Goal: Task Accomplishment & Management: Use online tool/utility

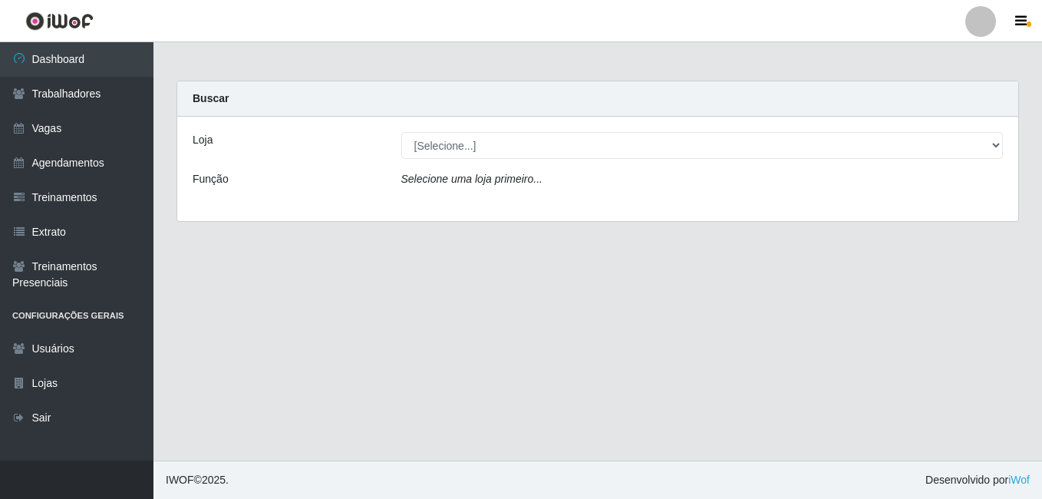
select select "471"
click at [401, 132] on select "[Selecione...] [GEOGRAPHIC_DATA] - [DATE][GEOGRAPHIC_DATA]" at bounding box center [702, 145] width 602 height 27
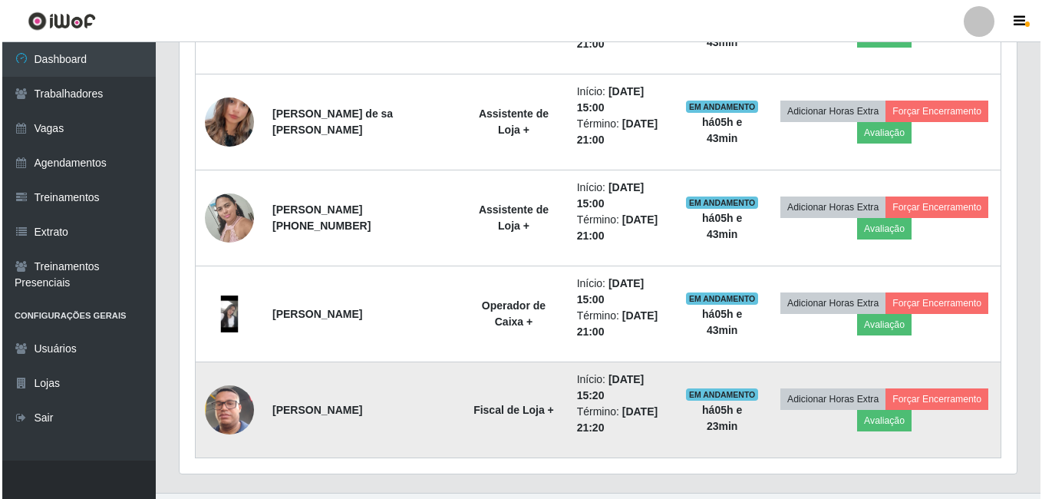
scroll to position [727, 0]
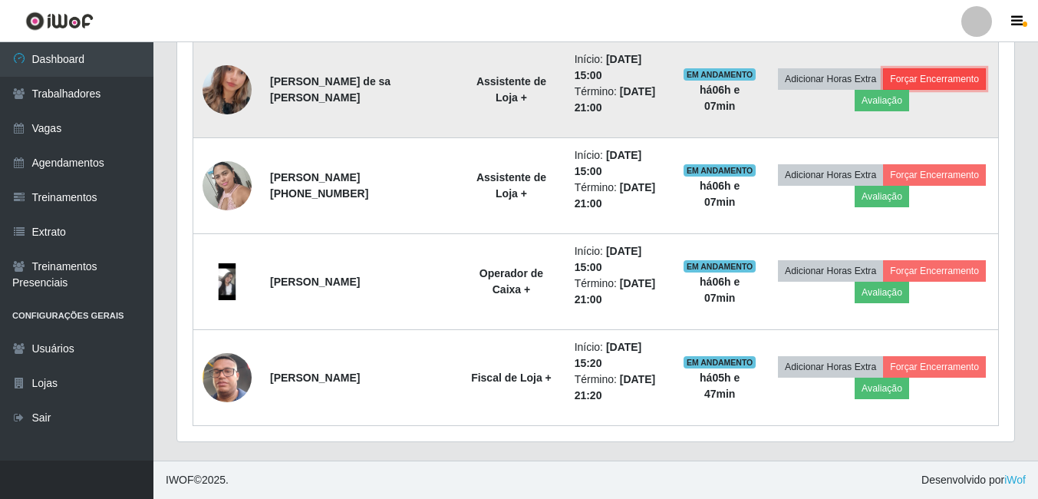
click at [941, 81] on button "Forçar Encerramento" at bounding box center [934, 78] width 103 height 21
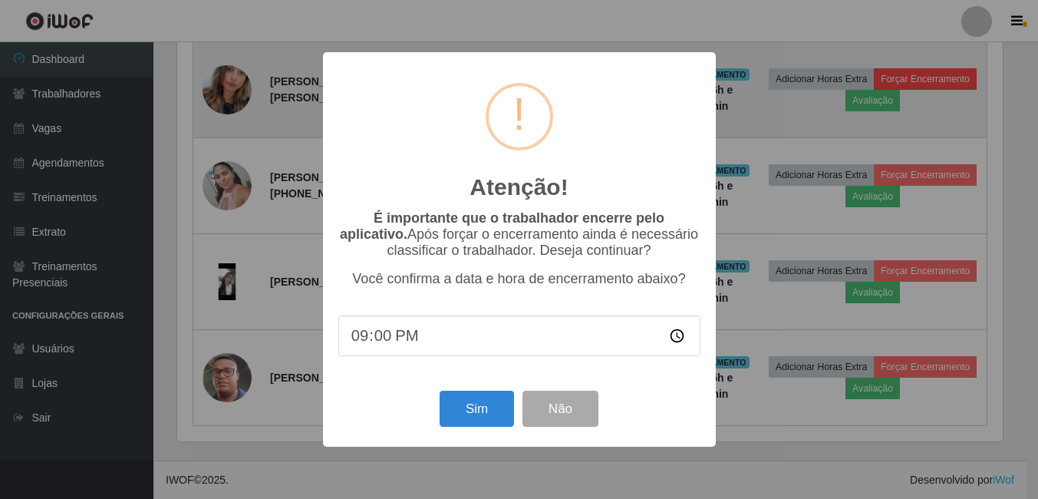
scroll to position [318, 830]
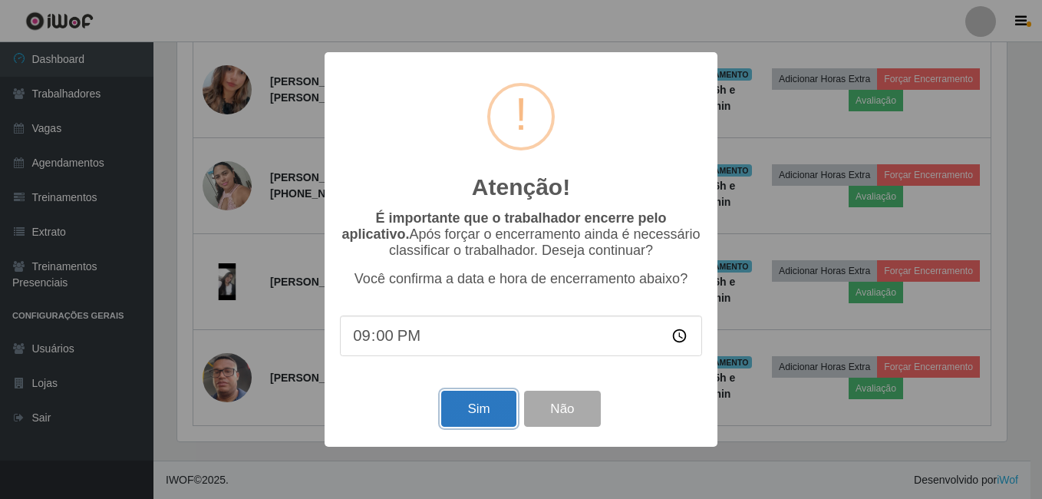
click at [461, 419] on button "Sim" at bounding box center [478, 409] width 74 height 36
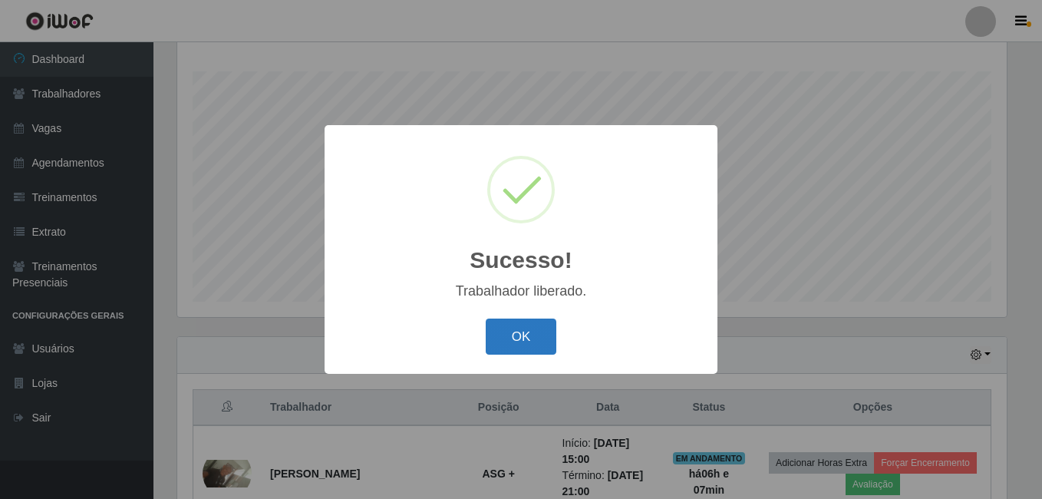
drag, startPoint x: 507, startPoint y: 320, endPoint x: 516, endPoint y: 321, distance: 9.2
click at [507, 320] on button "OK" at bounding box center [521, 336] width 71 height 36
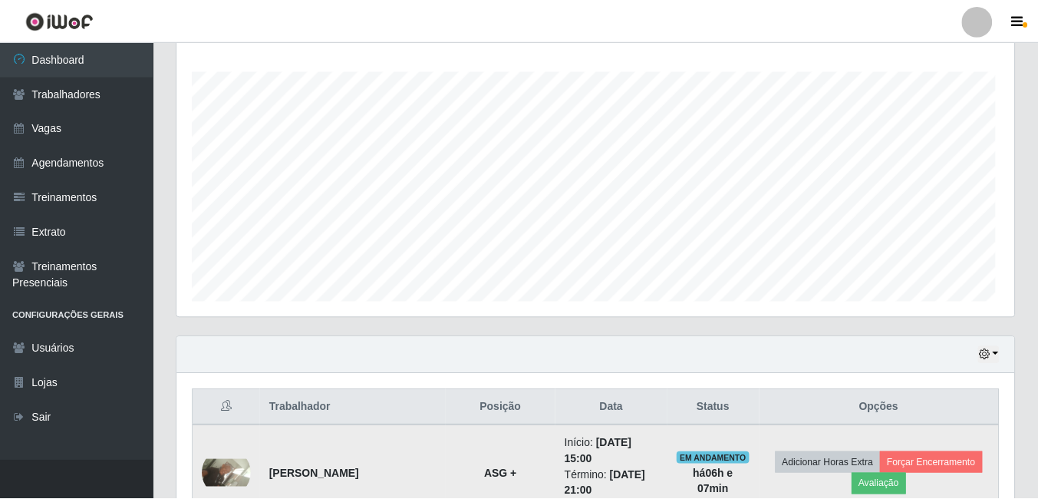
scroll to position [318, 837]
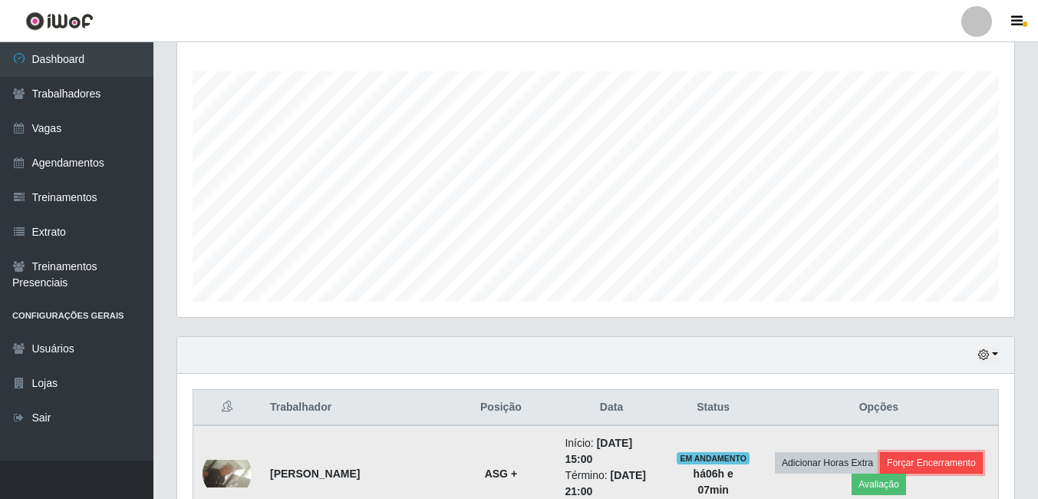
click at [918, 460] on button "Forçar Encerramento" at bounding box center [931, 462] width 103 height 21
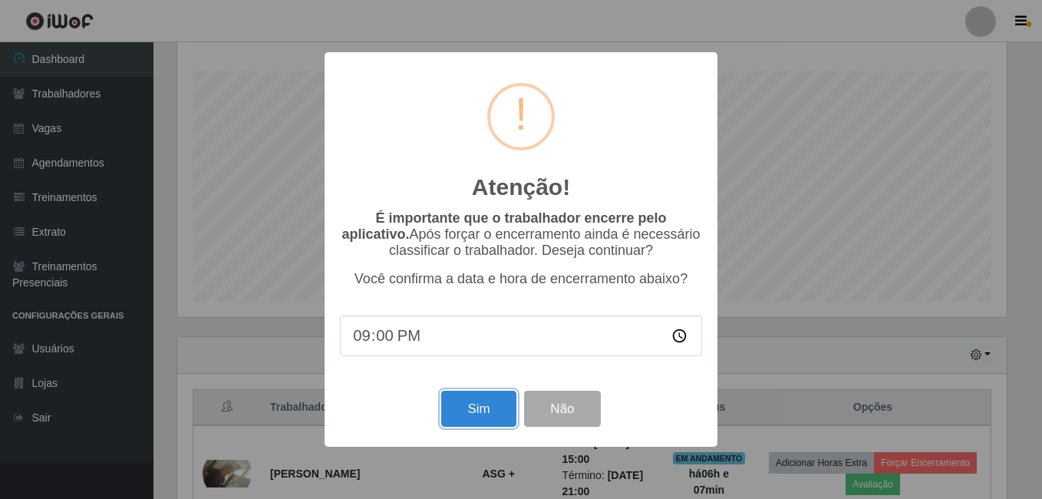
click at [488, 404] on button "Sim" at bounding box center [478, 409] width 74 height 36
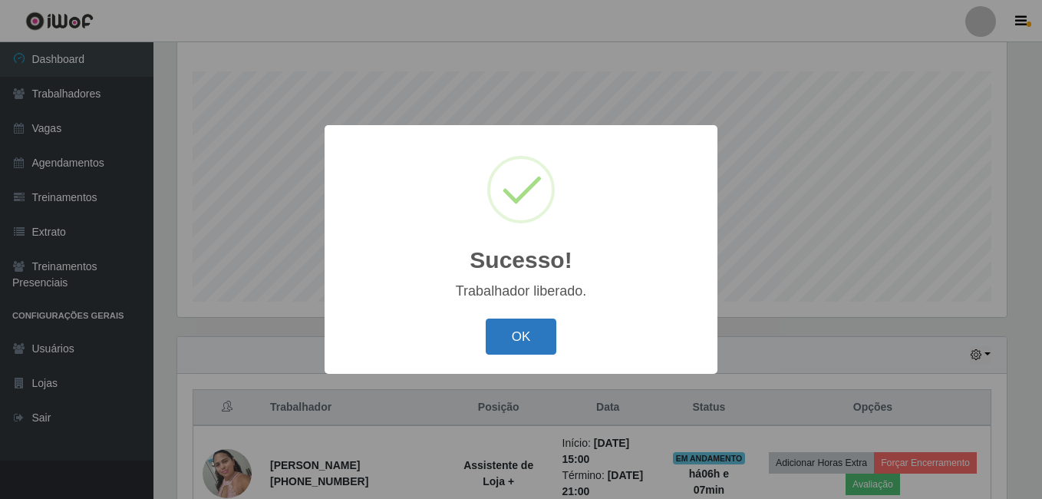
click at [533, 334] on button "OK" at bounding box center [521, 336] width 71 height 36
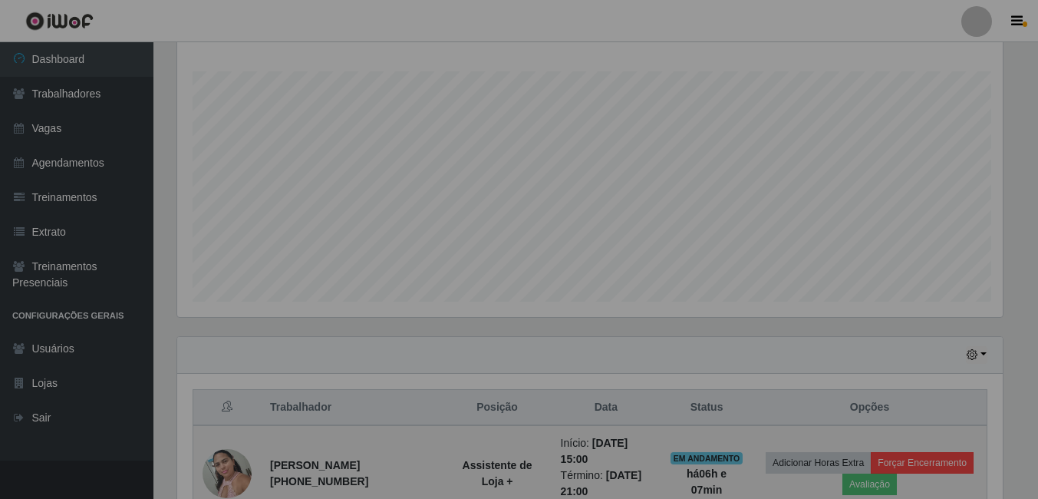
scroll to position [318, 837]
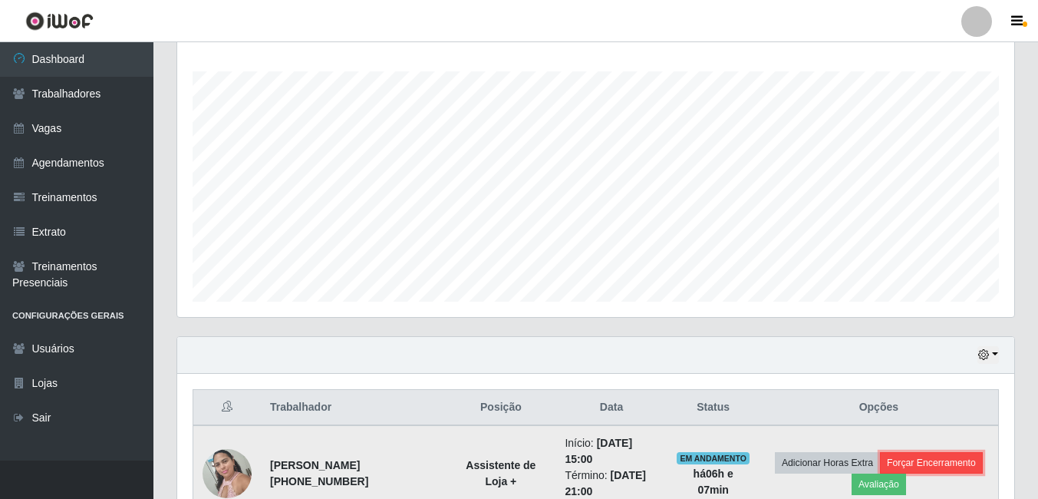
click at [924, 467] on button "Forçar Encerramento" at bounding box center [931, 462] width 103 height 21
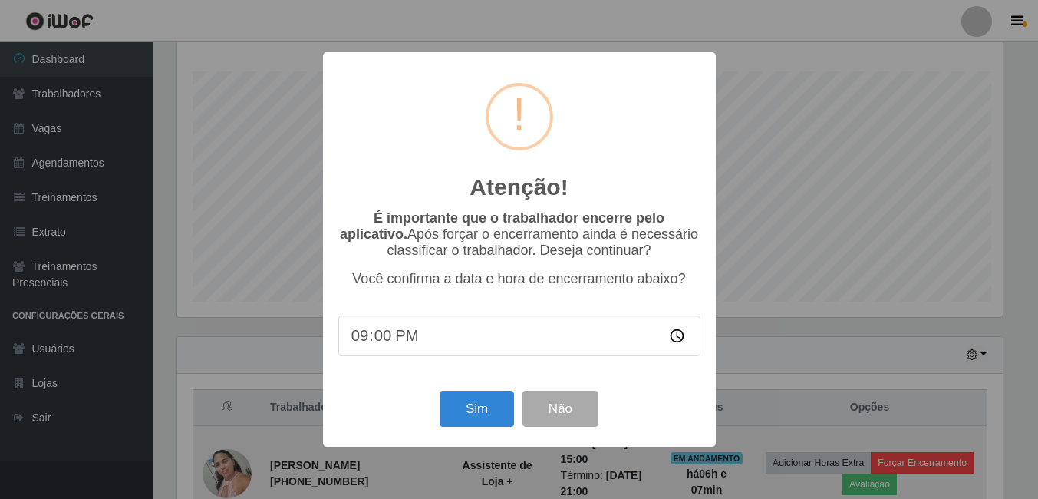
scroll to position [318, 830]
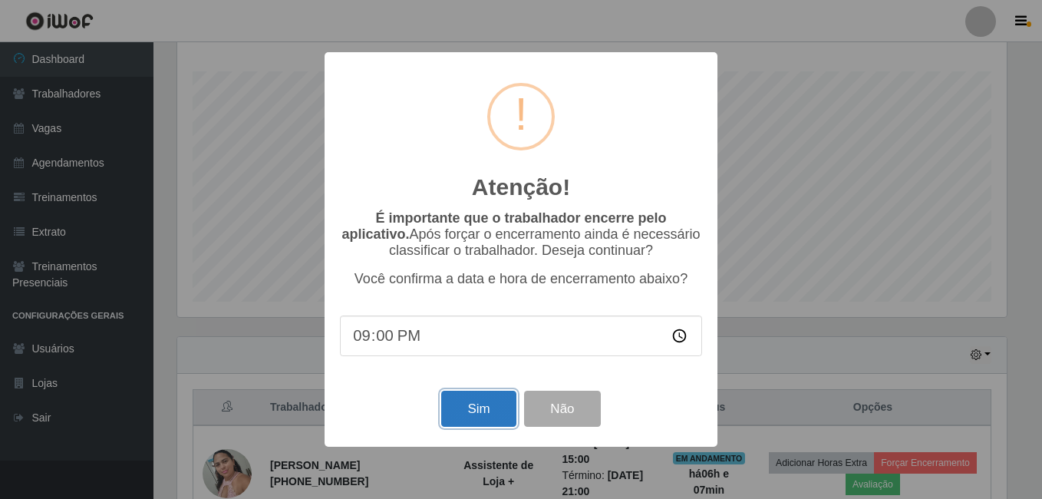
click at [498, 421] on button "Sim" at bounding box center [478, 409] width 74 height 36
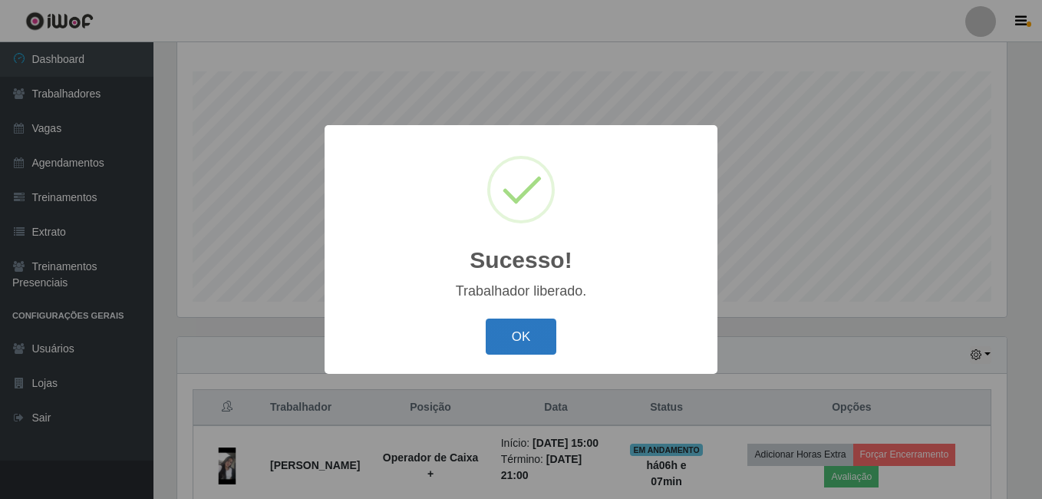
click at [551, 345] on button "OK" at bounding box center [521, 336] width 71 height 36
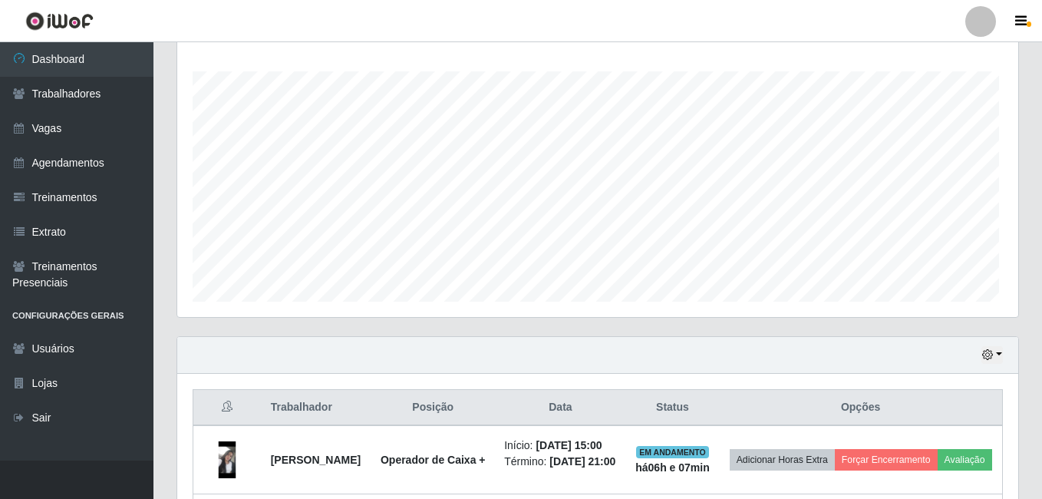
scroll to position [318, 837]
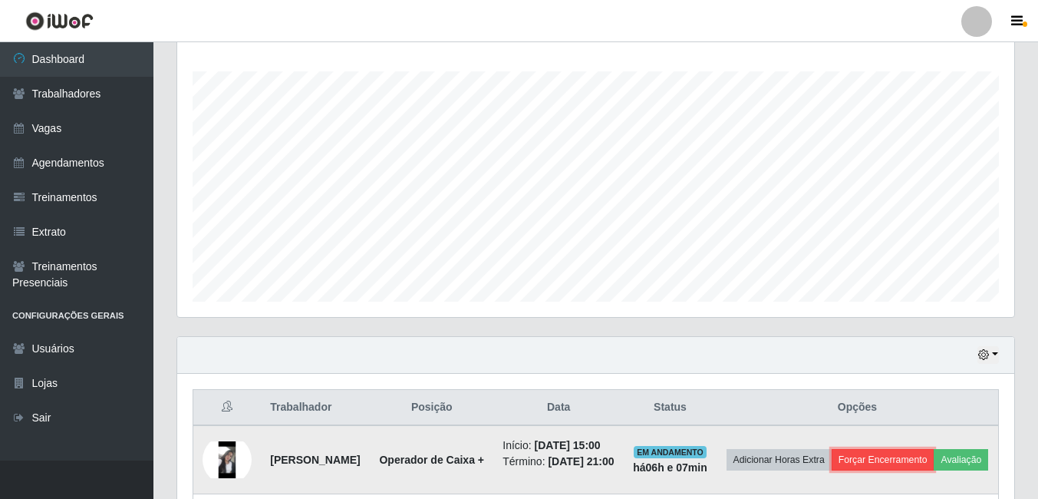
click at [935, 460] on button "Forçar Encerramento" at bounding box center [883, 459] width 103 height 21
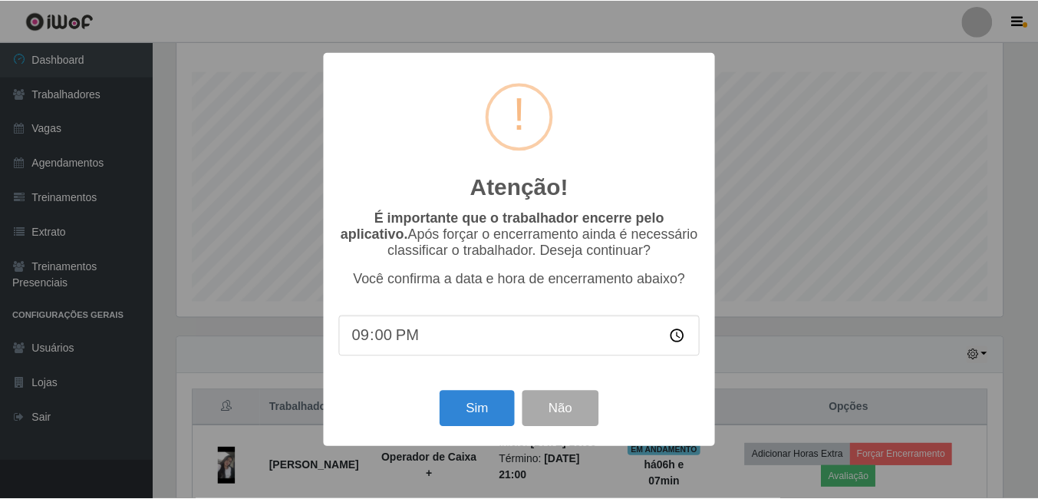
scroll to position [318, 830]
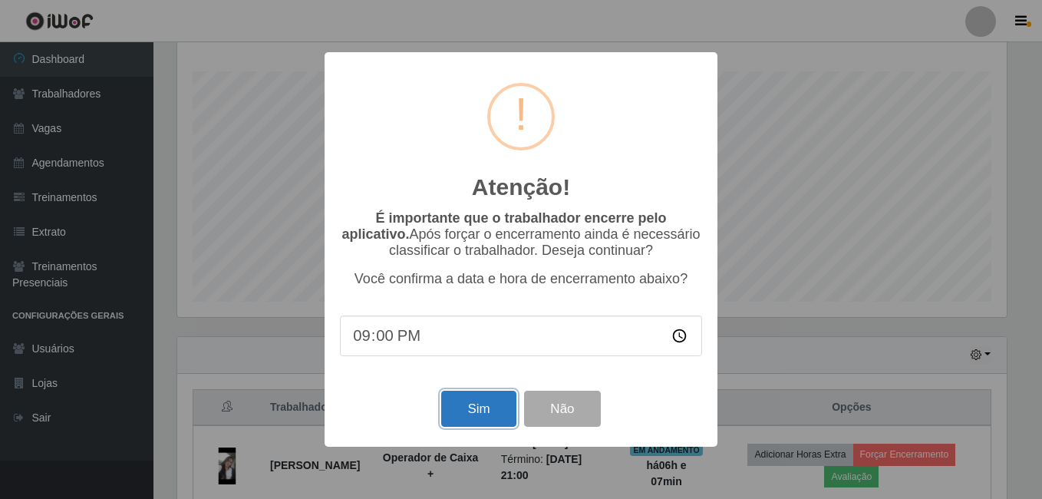
click at [506, 408] on button "Sim" at bounding box center [478, 409] width 74 height 36
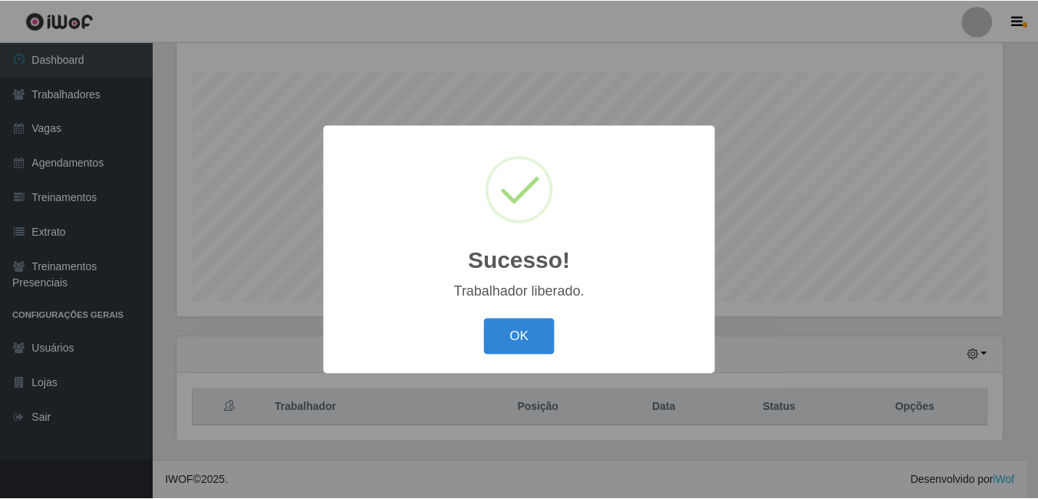
scroll to position [0, 0]
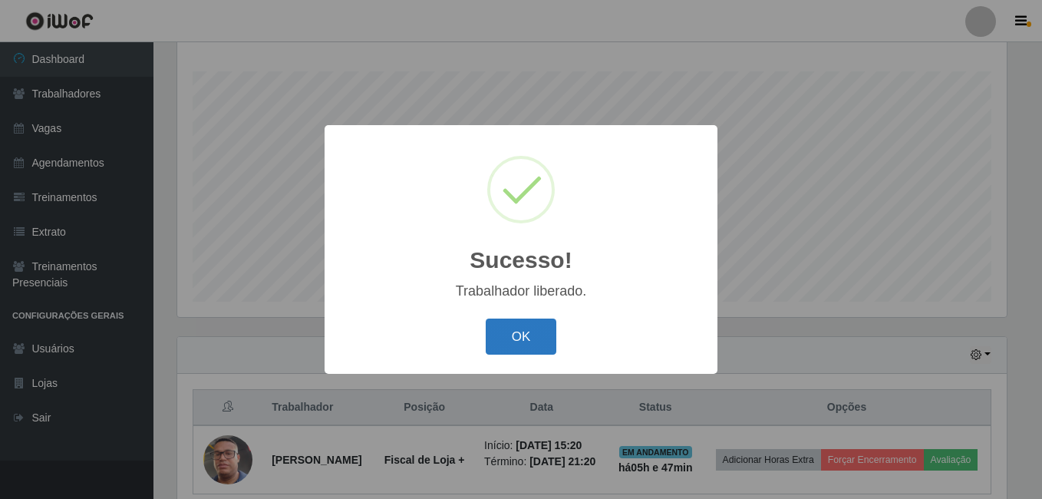
click at [502, 336] on button "OK" at bounding box center [521, 336] width 71 height 36
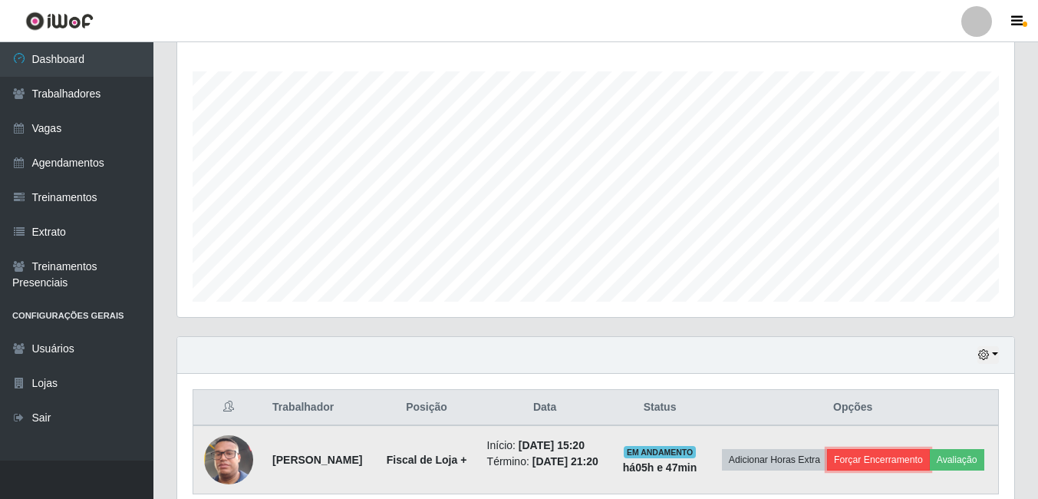
click at [921, 454] on button "Forçar Encerramento" at bounding box center [878, 459] width 103 height 21
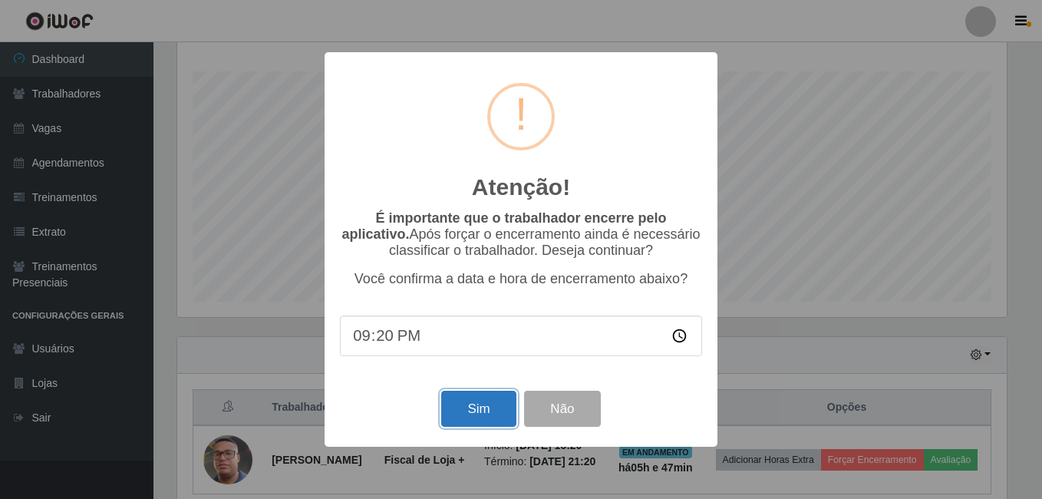
click at [491, 414] on button "Sim" at bounding box center [478, 409] width 74 height 36
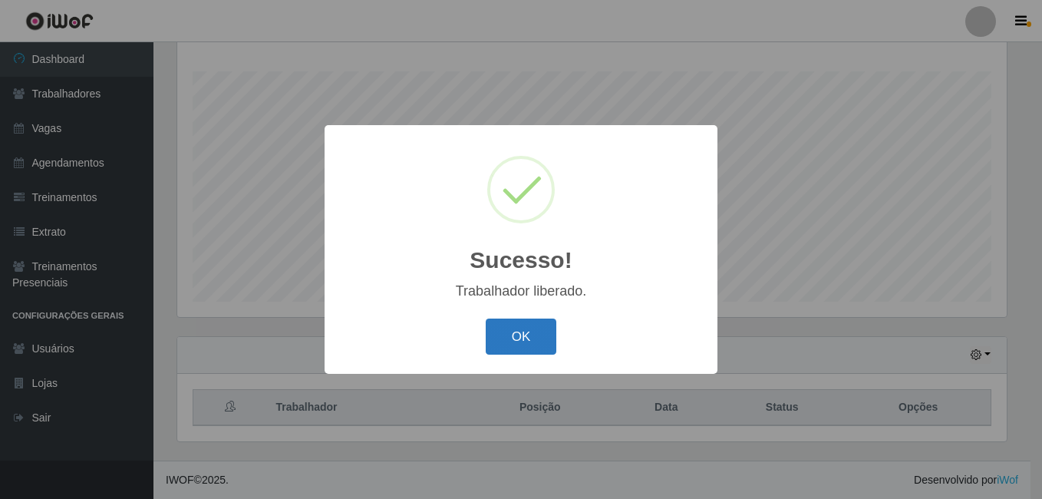
click at [523, 327] on button "OK" at bounding box center [521, 336] width 71 height 36
